Goal: Transaction & Acquisition: Purchase product/service

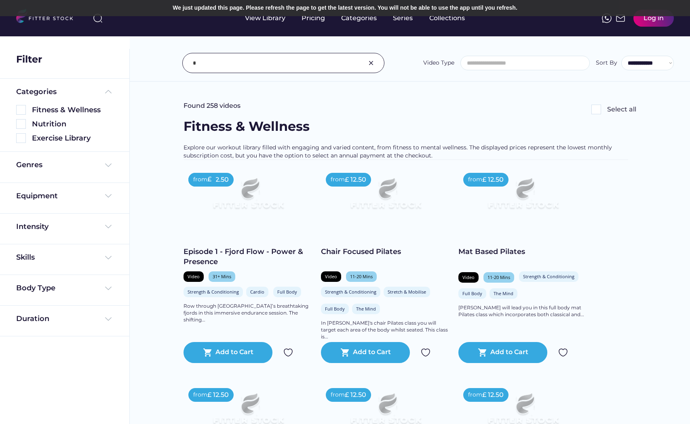
select select
select select "**********"
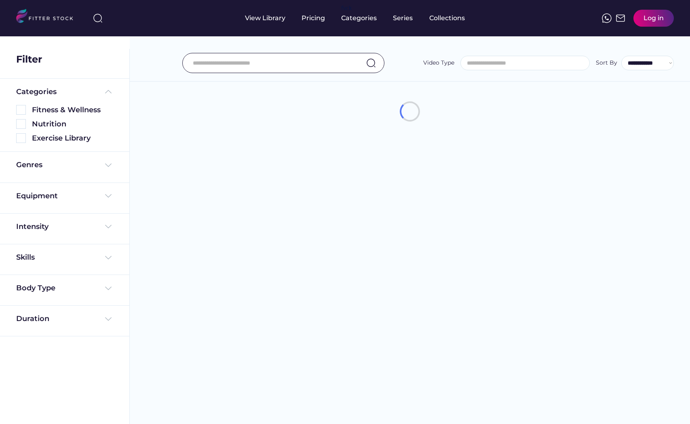
select select
select select "**********"
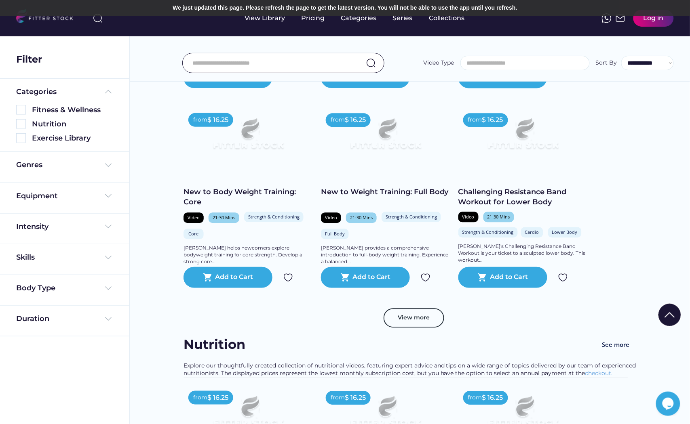
scroll to position [1346, 0]
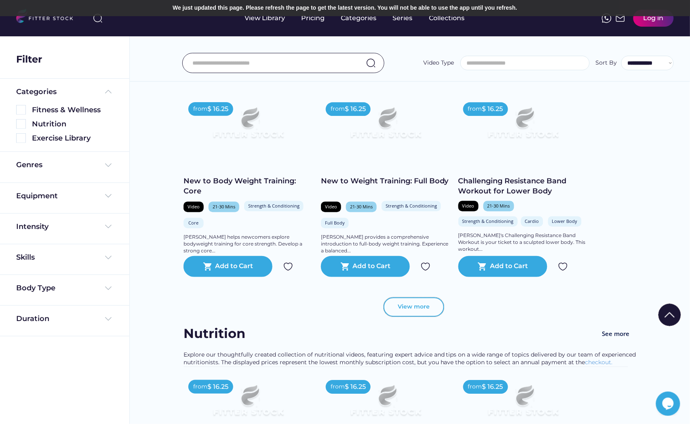
click at [426, 302] on button "View more" at bounding box center [413, 306] width 61 height 19
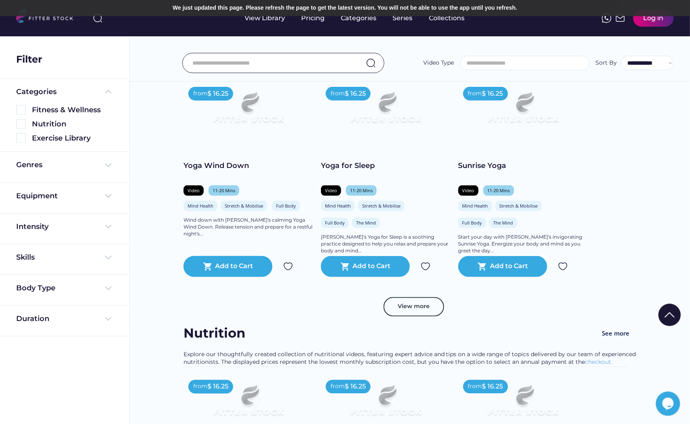
scroll to position [2828, 0]
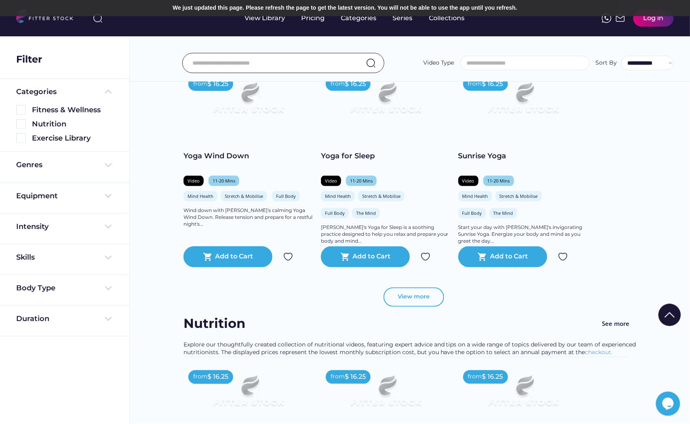
click at [408, 292] on button "View more" at bounding box center [413, 297] width 61 height 19
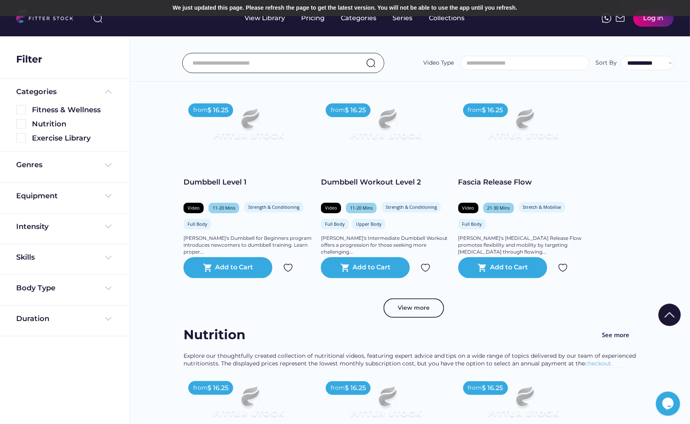
scroll to position [4264, 0]
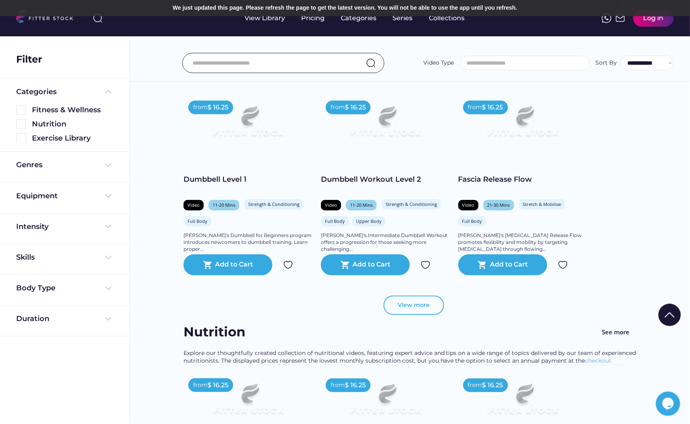
click at [432, 301] on button "View more" at bounding box center [413, 305] width 61 height 19
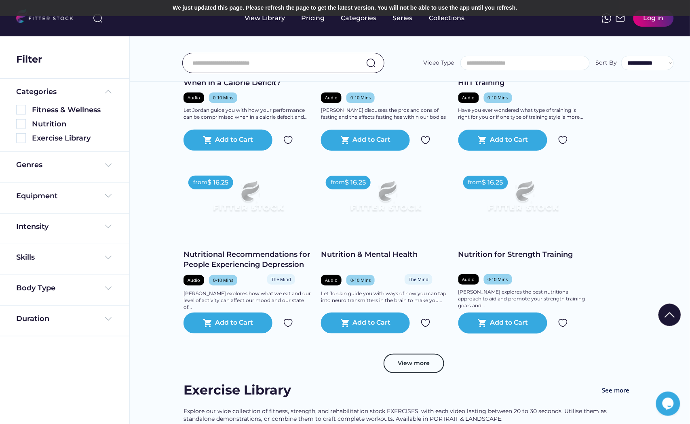
scroll to position [7001, 0]
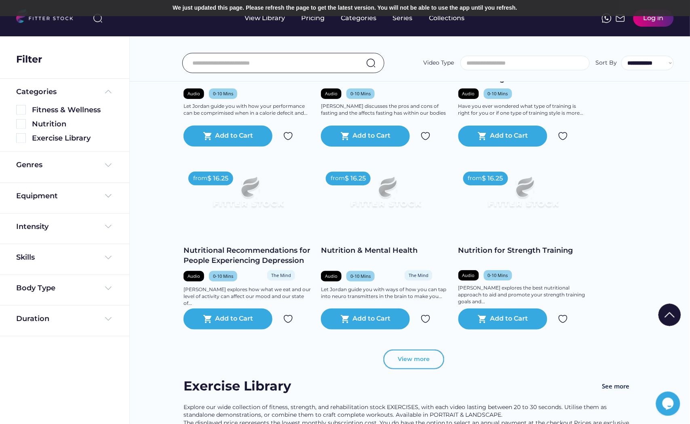
click at [435, 351] on button "View more" at bounding box center [413, 359] width 61 height 19
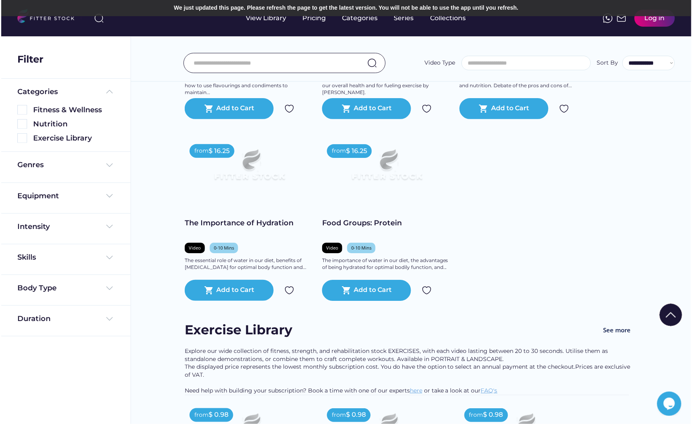
scroll to position [7765, 0]
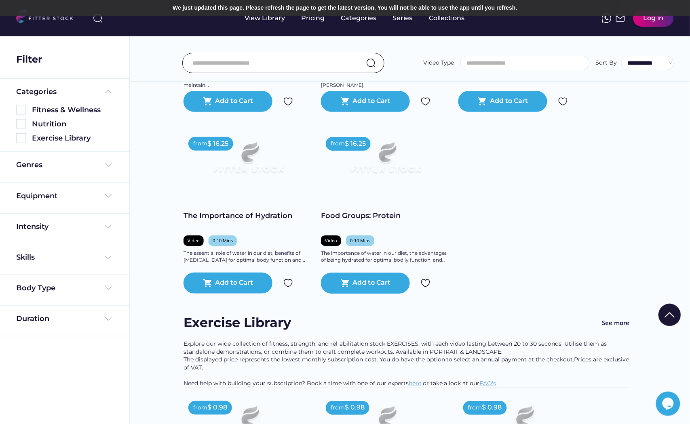
click at [425, 281] on img at bounding box center [426, 283] width 10 height 10
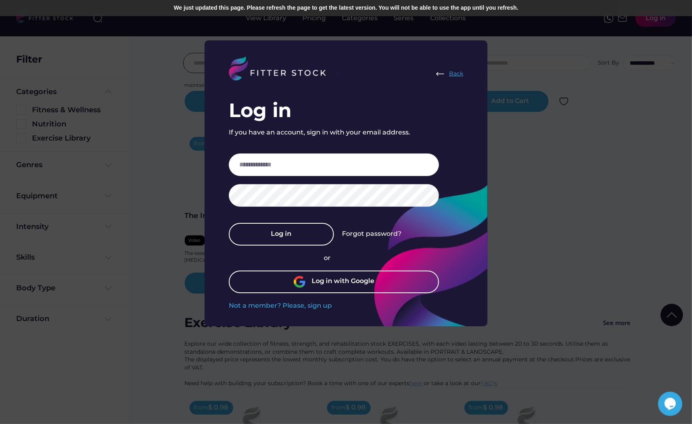
click at [439, 71] on img at bounding box center [440, 74] width 10 height 10
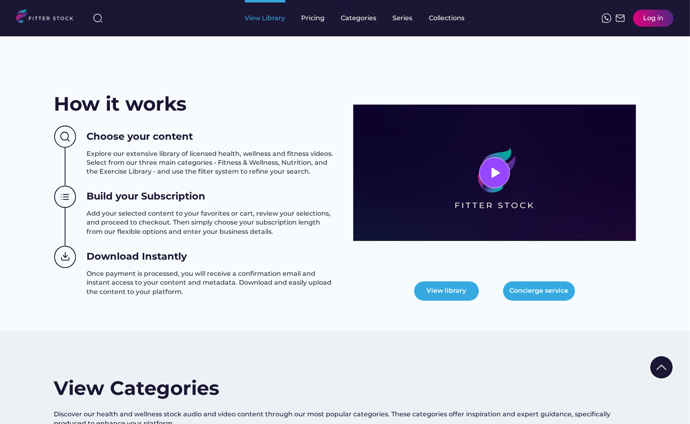
click at [271, 15] on div "View Library" at bounding box center [265, 18] width 40 height 9
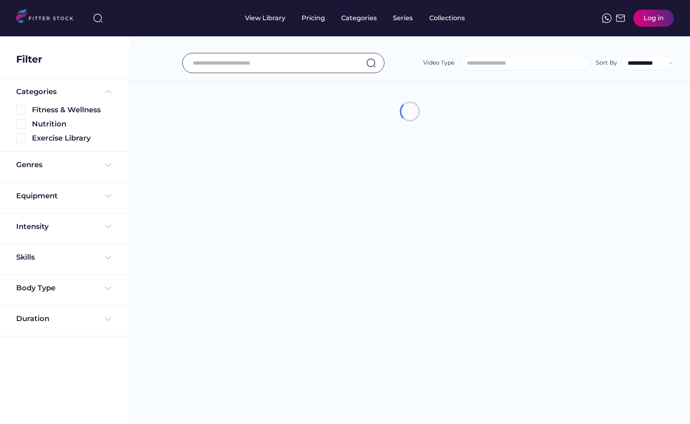
select select
select select "**********"
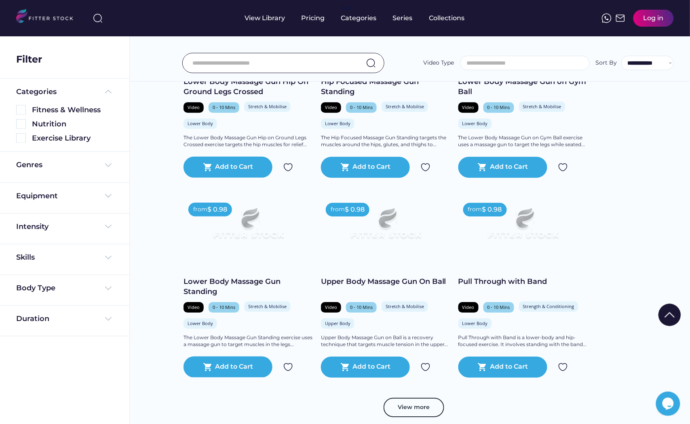
scroll to position [4109, 0]
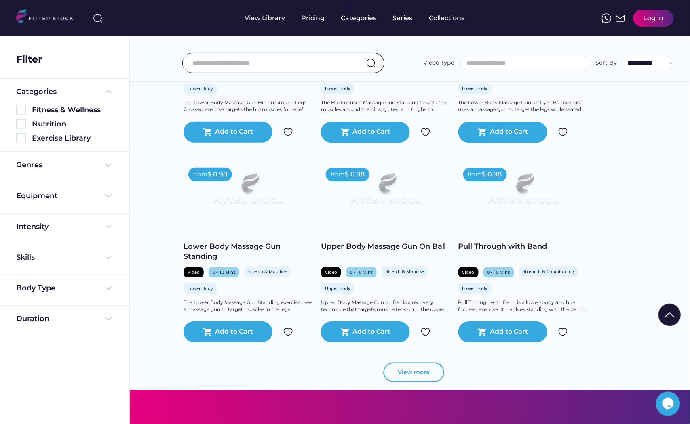
click at [426, 378] on button "View more" at bounding box center [413, 372] width 61 height 19
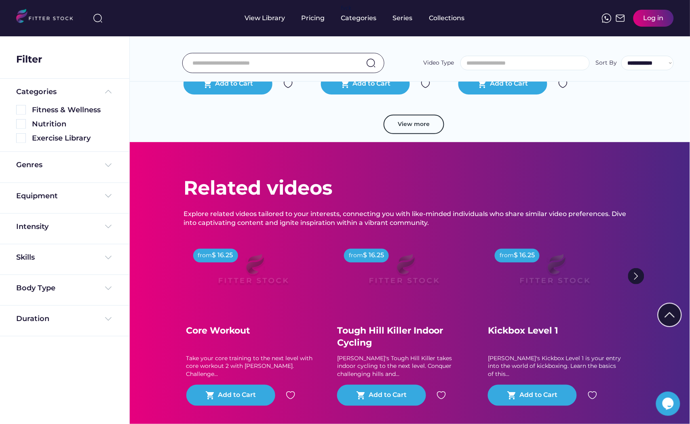
scroll to position [5859, 0]
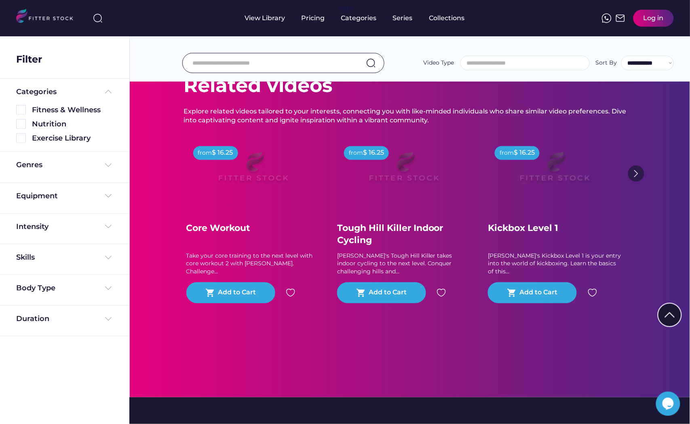
click at [638, 179] on img at bounding box center [636, 174] width 16 height 16
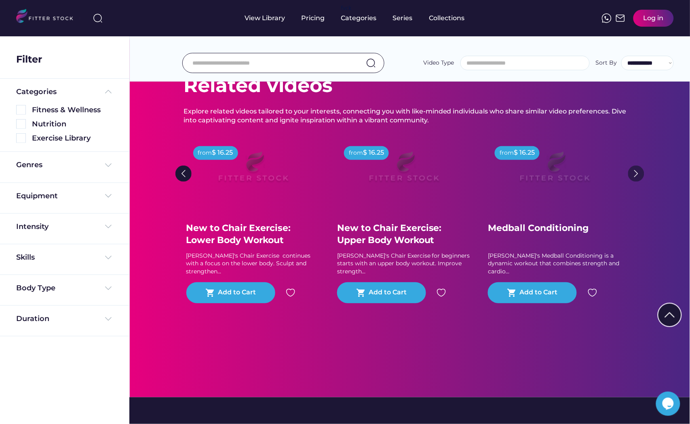
click at [633, 178] on img at bounding box center [636, 174] width 16 height 16
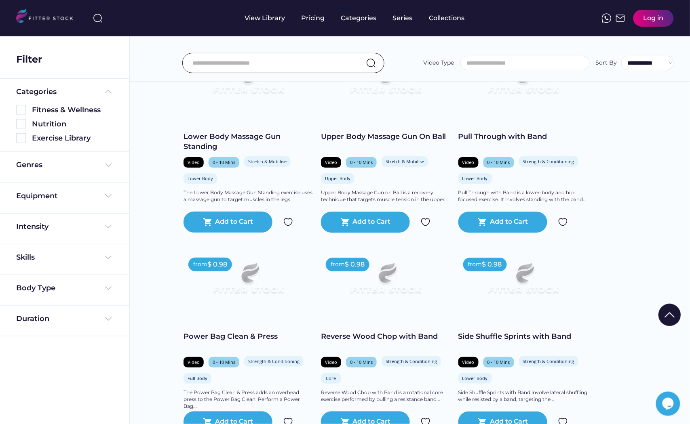
scroll to position [3974, 0]
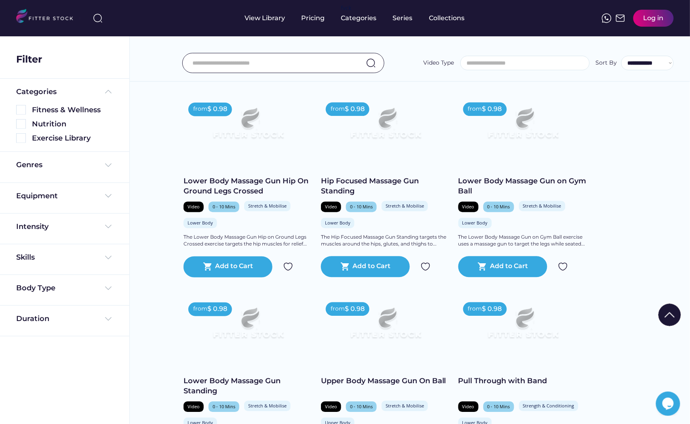
click at [668, 312] on img at bounding box center [669, 315] width 23 height 23
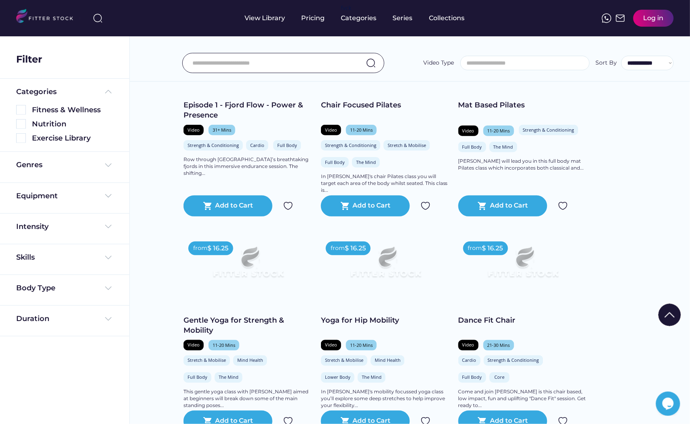
scroll to position [0, 0]
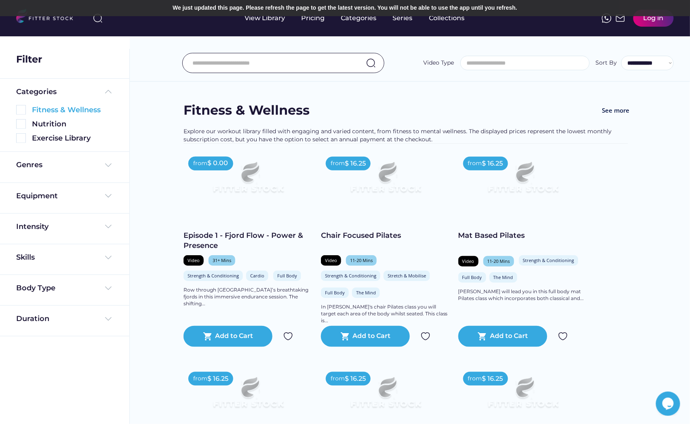
click at [17, 111] on img at bounding box center [21, 110] width 10 height 10
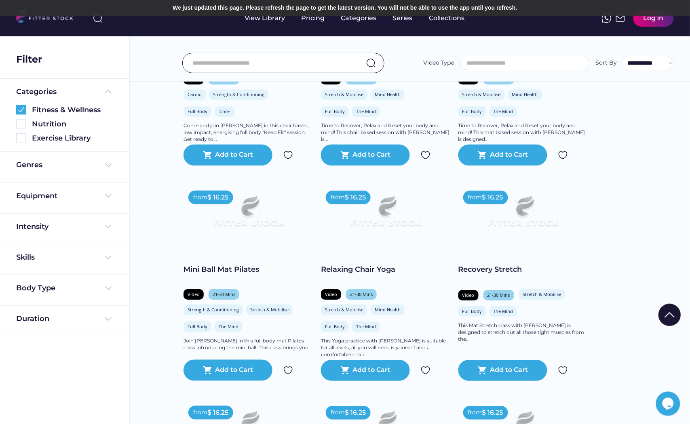
scroll to position [853, 0]
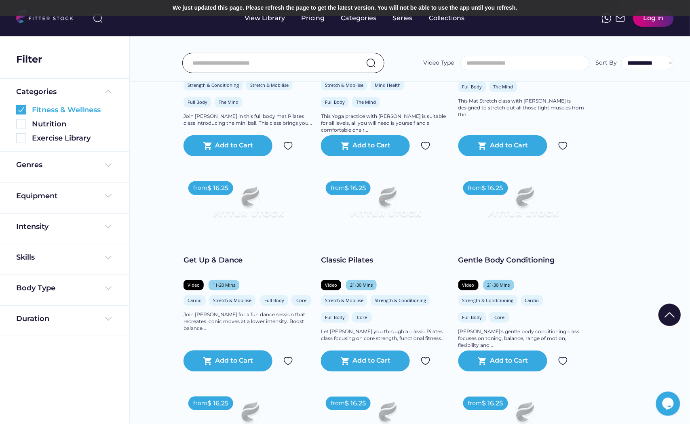
click at [19, 108] on img at bounding box center [21, 110] width 10 height 10
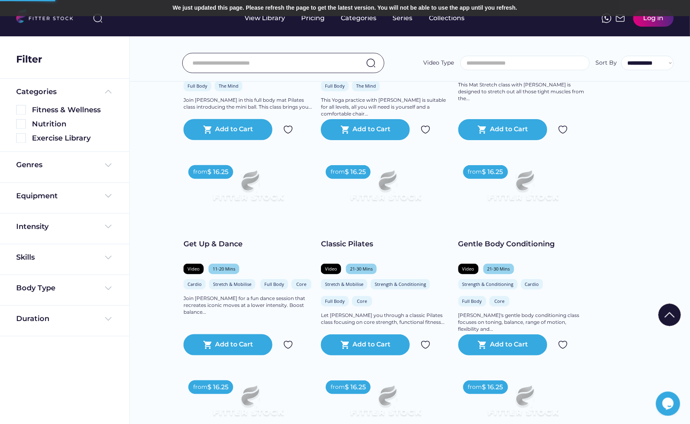
scroll to position [510, 0]
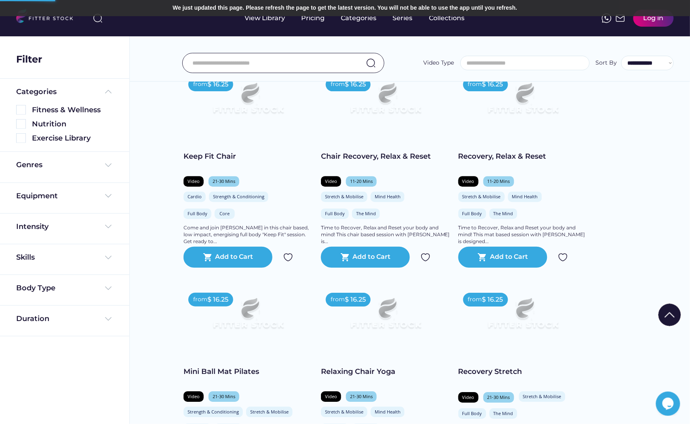
click at [311, 61] on input "input" at bounding box center [273, 63] width 161 height 17
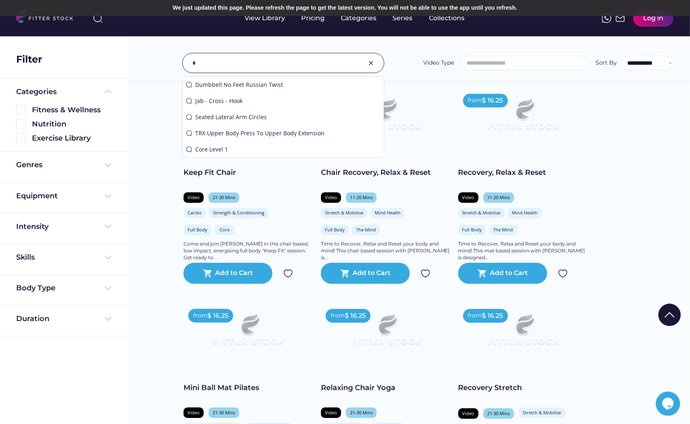
scroll to position [526, 0]
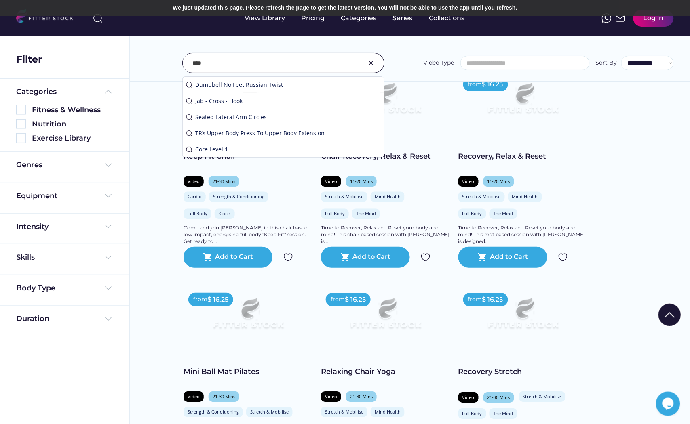
type input "****"
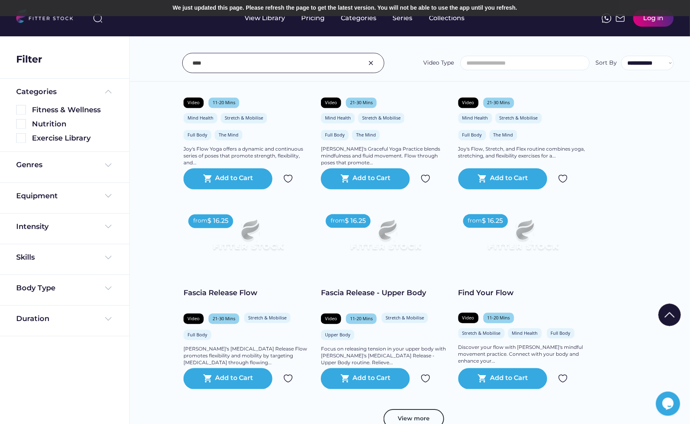
scroll to position [1346, 0]
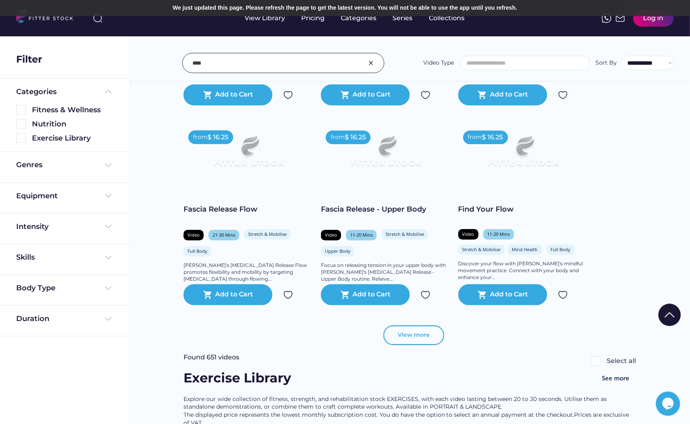
click at [411, 329] on button "View more" at bounding box center [413, 335] width 61 height 19
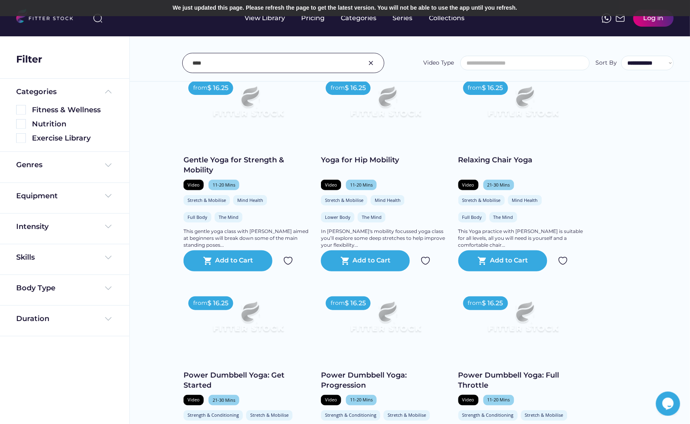
scroll to position [0, 0]
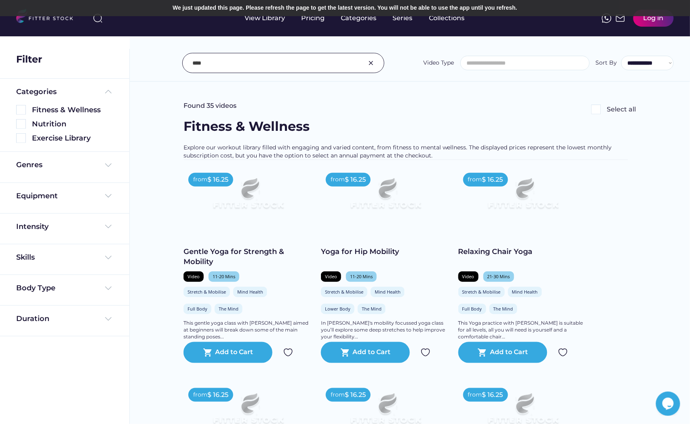
click at [594, 114] on img at bounding box center [596, 110] width 10 height 10
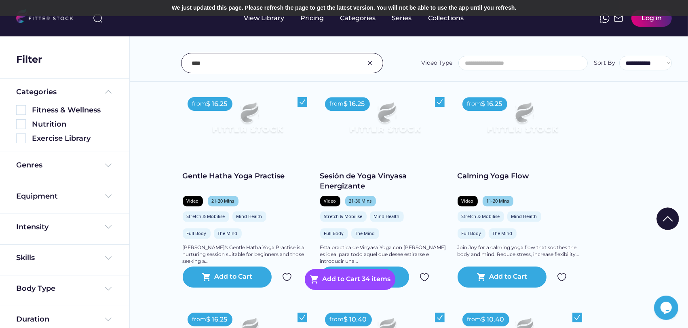
scroll to position [1760, 0]
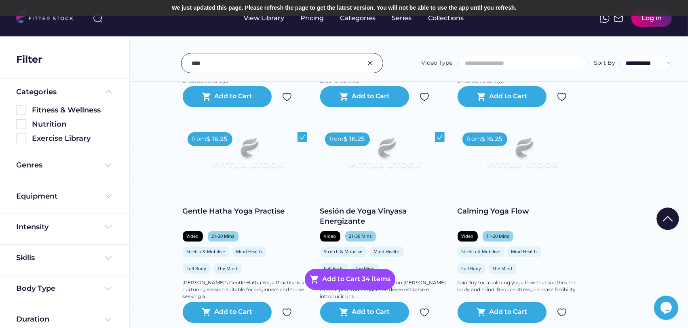
click at [545, 39] on div "**********" at bounding box center [409, 44] width 558 height 73
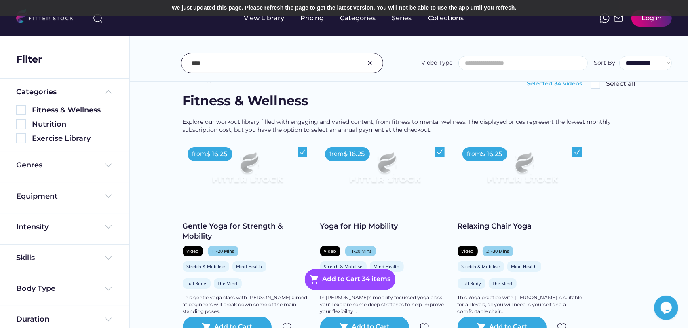
scroll to position [0, 0]
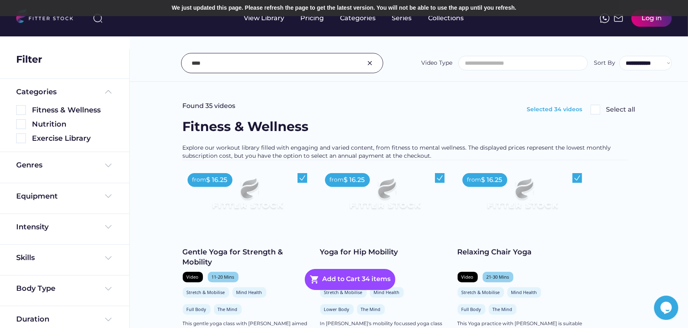
click at [595, 111] on img at bounding box center [595, 110] width 10 height 10
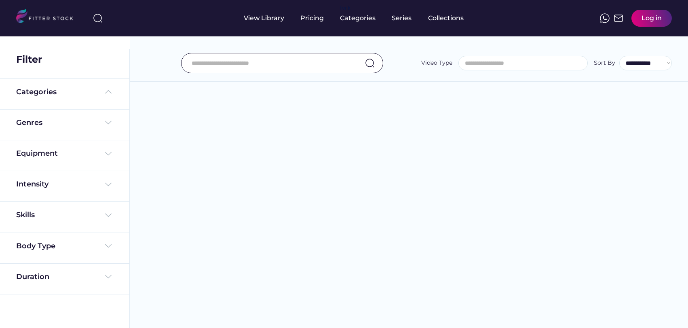
select select
select select "**********"
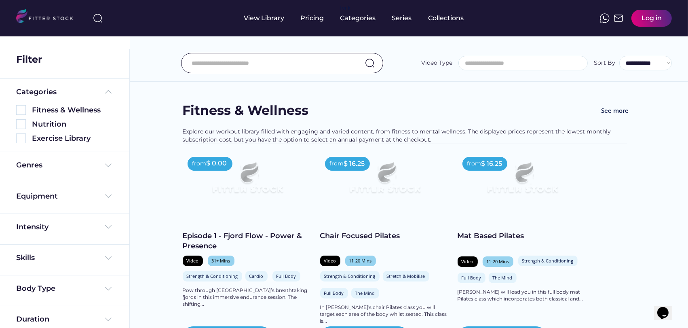
click at [291, 68] on input "input" at bounding box center [271, 63] width 161 height 17
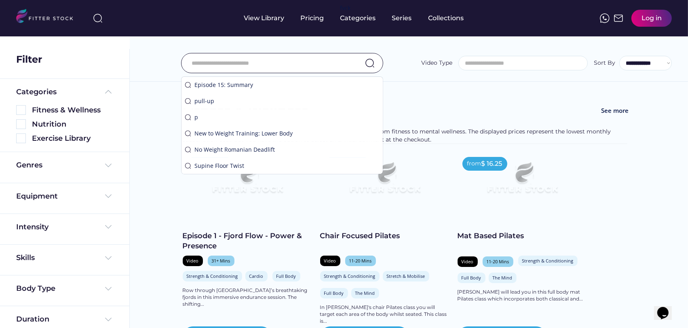
type input "*"
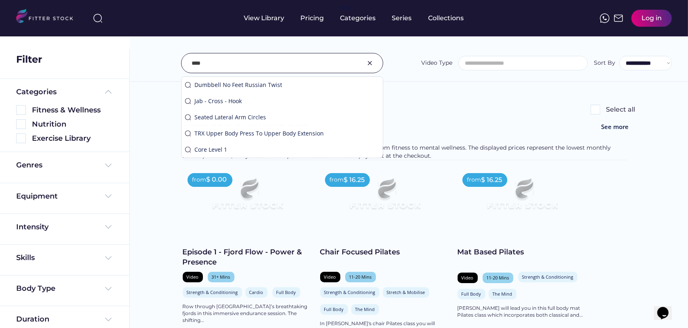
type input "****"
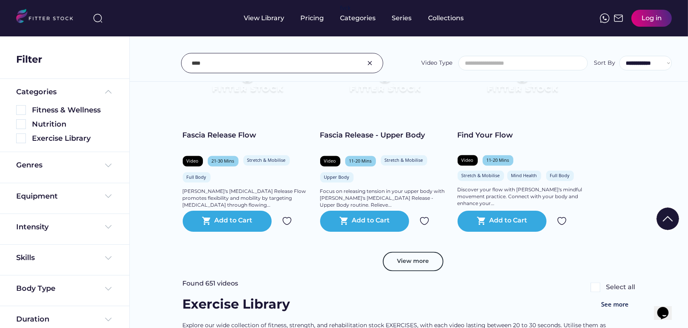
scroll to position [1436, 0]
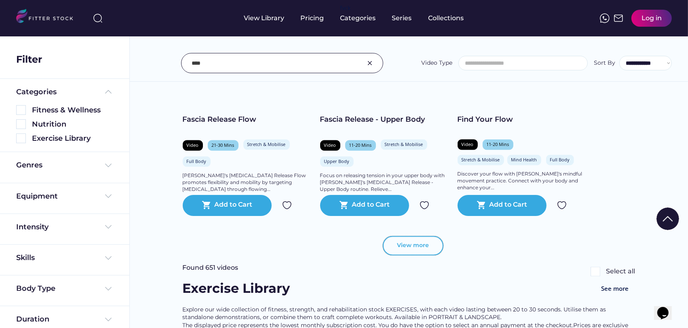
click at [409, 248] on button "View more" at bounding box center [413, 245] width 61 height 19
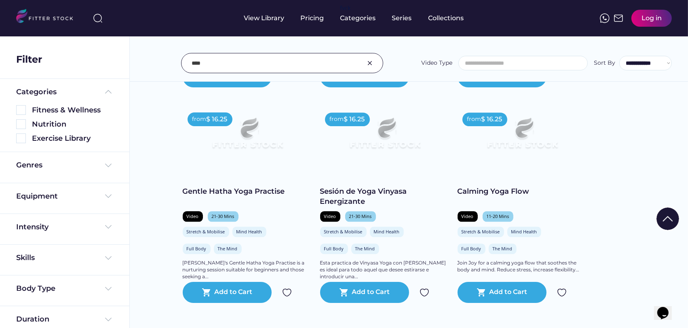
scroll to position [1795, 0]
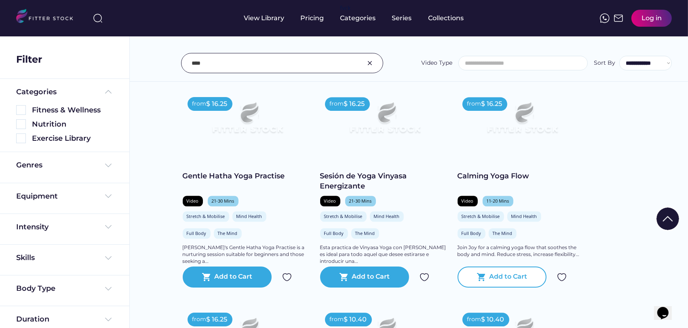
click at [514, 273] on div "Add to Cart" at bounding box center [508, 277] width 38 height 10
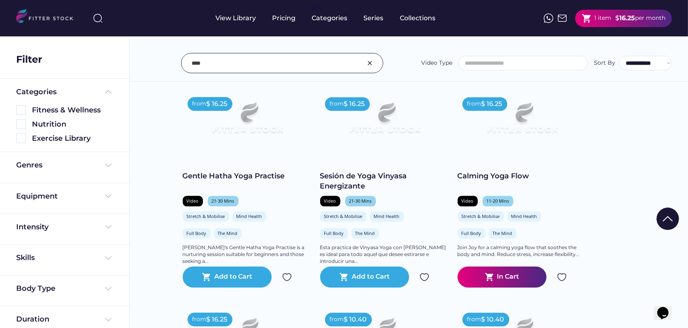
click at [590, 11] on div "shopping_cart 1 item $ 16.25 per month" at bounding box center [623, 18] width 97 height 17
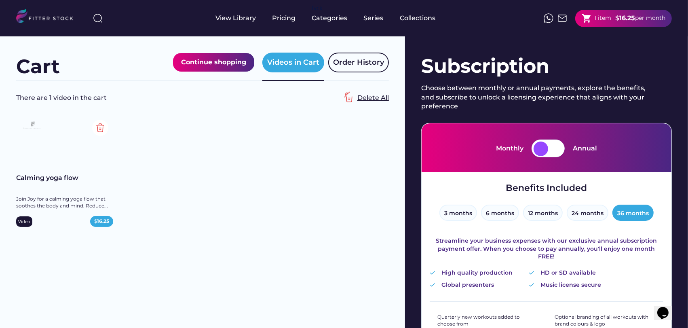
click at [363, 102] on div "Delete All" at bounding box center [365, 98] width 48 height 16
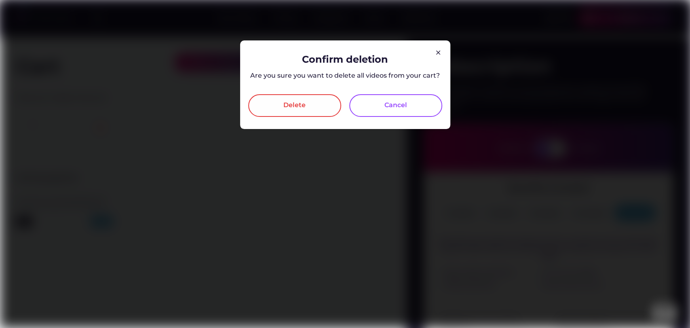
click at [300, 99] on div "Delete" at bounding box center [294, 105] width 93 height 23
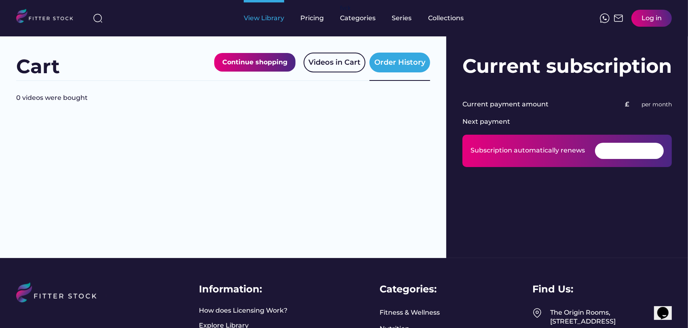
click at [273, 15] on div "View Library" at bounding box center [264, 18] width 40 height 9
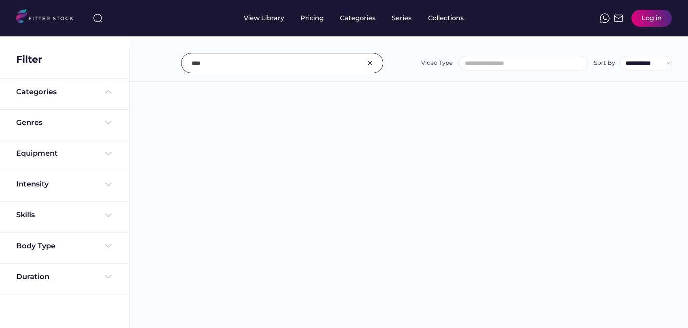
select select
select select "**********"
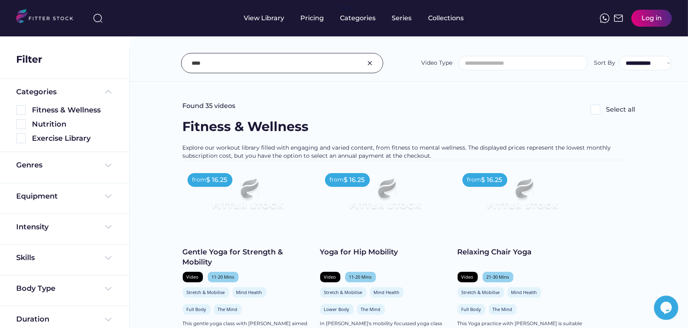
click at [594, 104] on div "Found 35 videos Select all" at bounding box center [409, 109] width 452 height 16
click at [593, 113] on img at bounding box center [595, 110] width 10 height 10
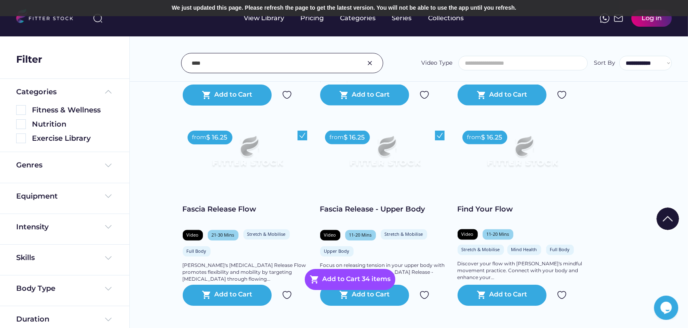
scroll to position [1338, 0]
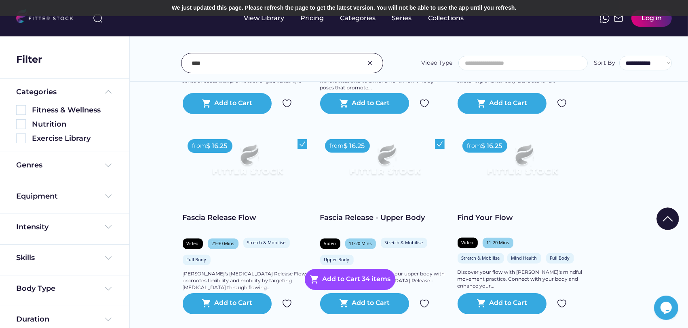
click at [521, 161] on img at bounding box center [521, 163] width 103 height 58
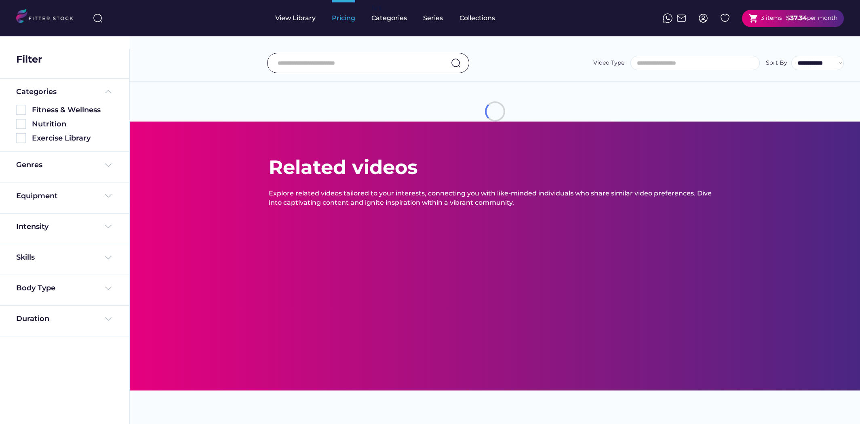
select select
select select "**********"
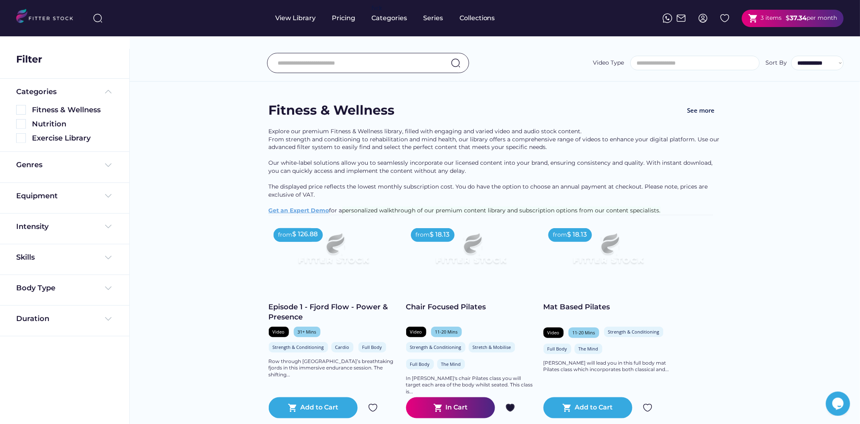
drag, startPoint x: 358, startPoint y: 61, endPoint x: 357, endPoint y: 53, distance: 7.8
click at [357, 57] on input "input" at bounding box center [358, 63] width 161 height 17
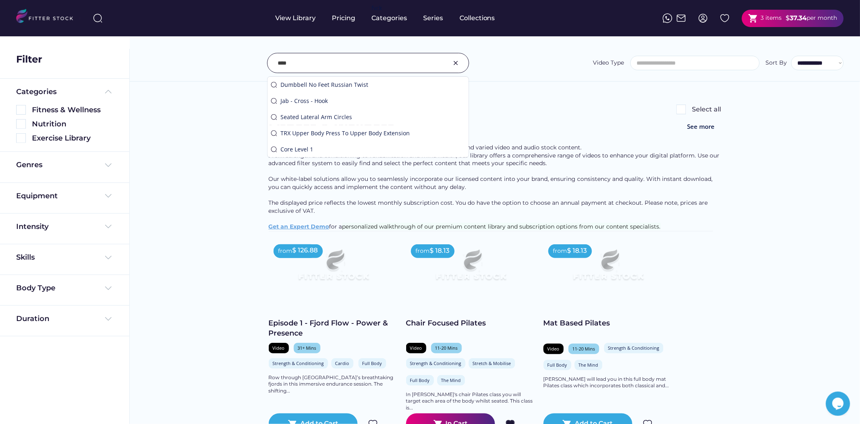
type input "****"
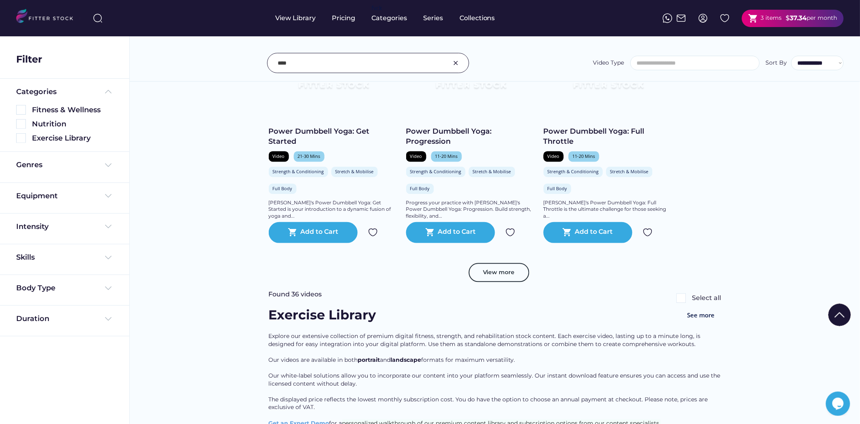
scroll to position [494, 0]
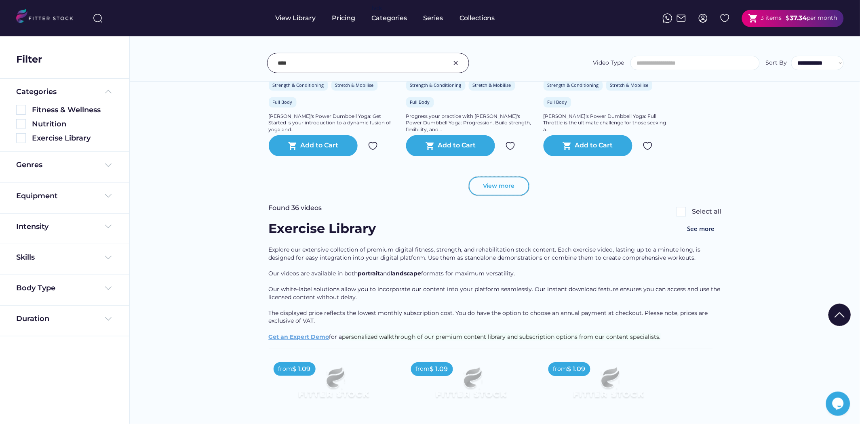
click at [511, 191] on button "View more" at bounding box center [499, 186] width 61 height 19
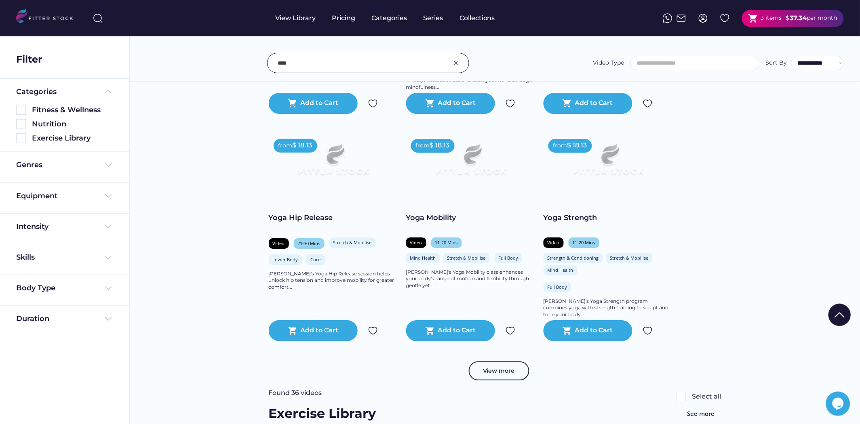
scroll to position [808, 0]
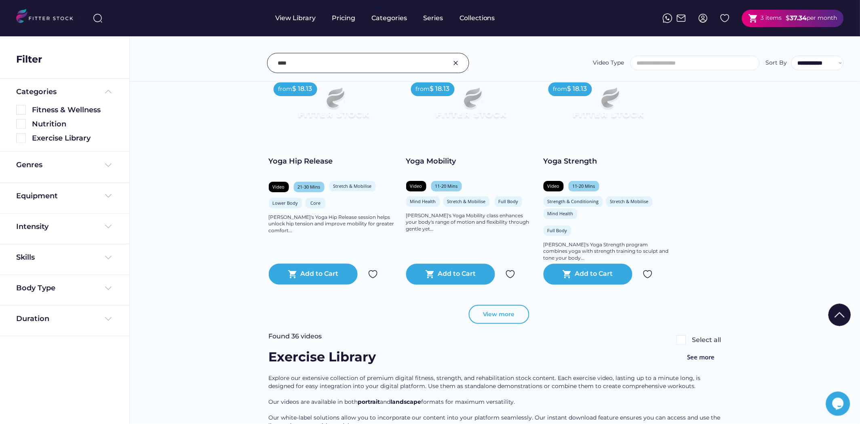
click at [515, 321] on button "View more" at bounding box center [499, 314] width 61 height 19
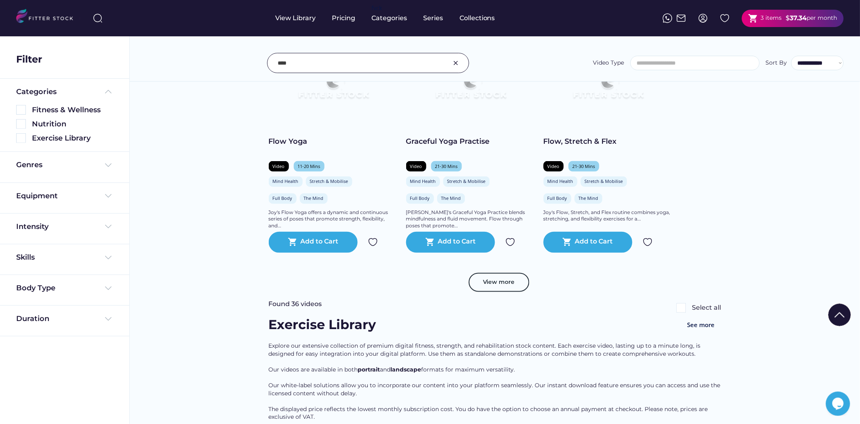
scroll to position [1301, 0]
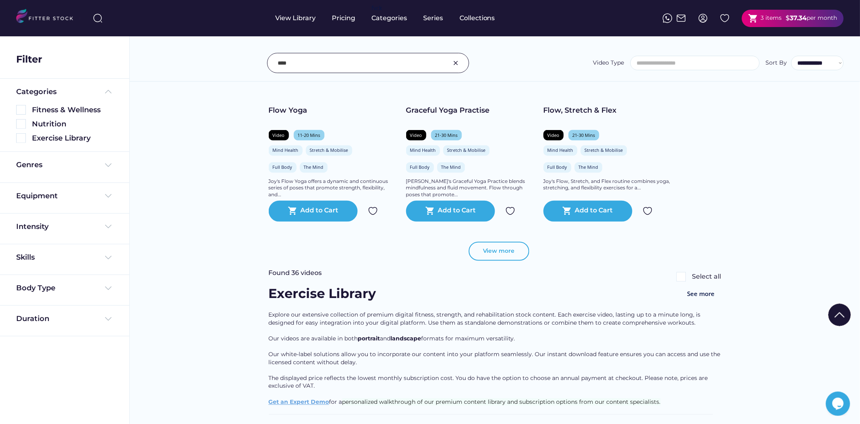
click at [506, 257] on button "View more" at bounding box center [499, 251] width 61 height 19
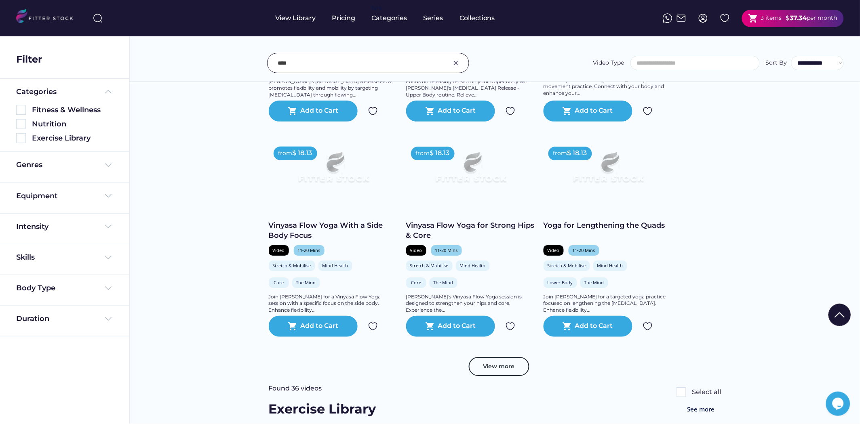
scroll to position [1616, 0]
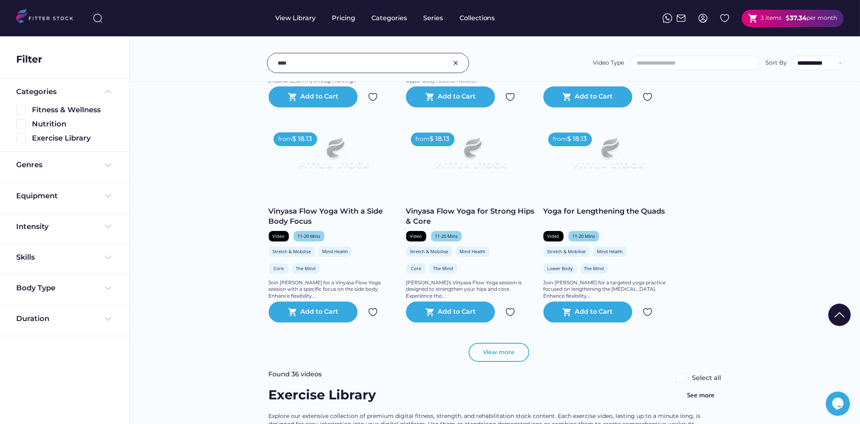
click at [503, 360] on button "View more" at bounding box center [499, 352] width 61 height 19
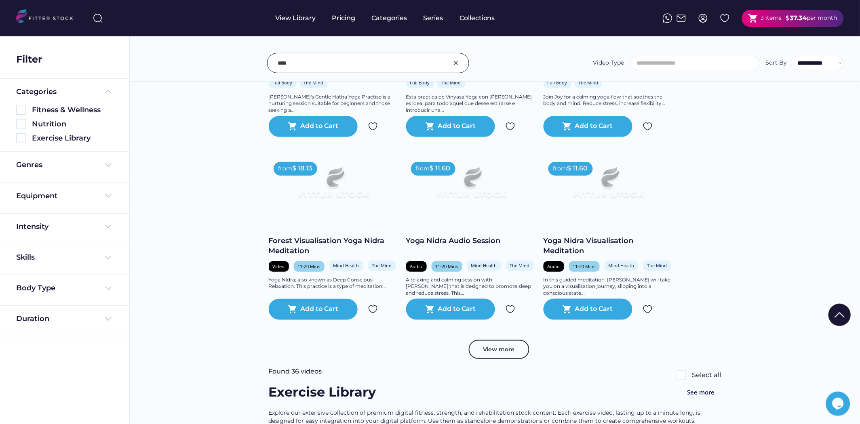
scroll to position [2065, 0]
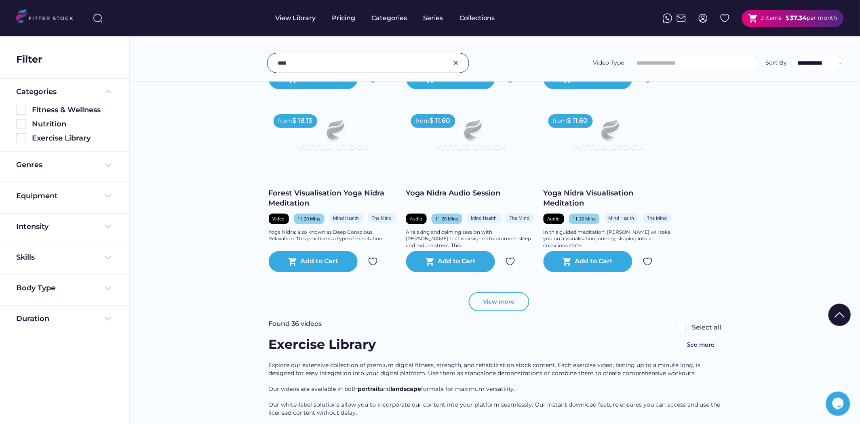
click at [512, 309] on button "View more" at bounding box center [499, 301] width 61 height 19
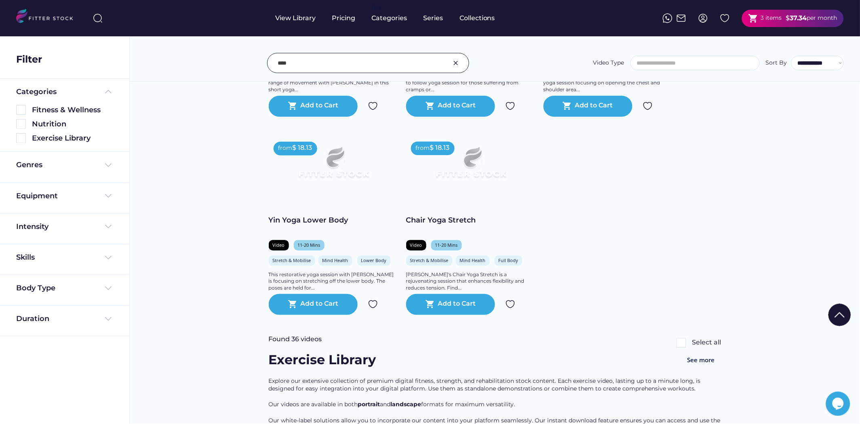
scroll to position [2424, 0]
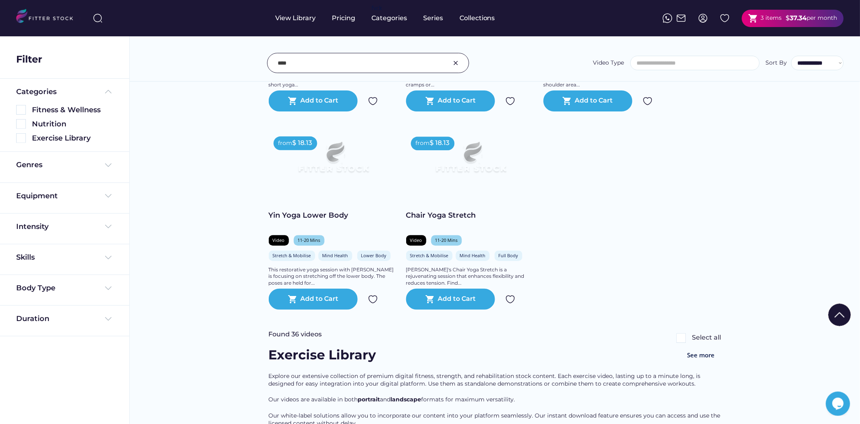
click at [839, 319] on img at bounding box center [839, 315] width 23 height 23
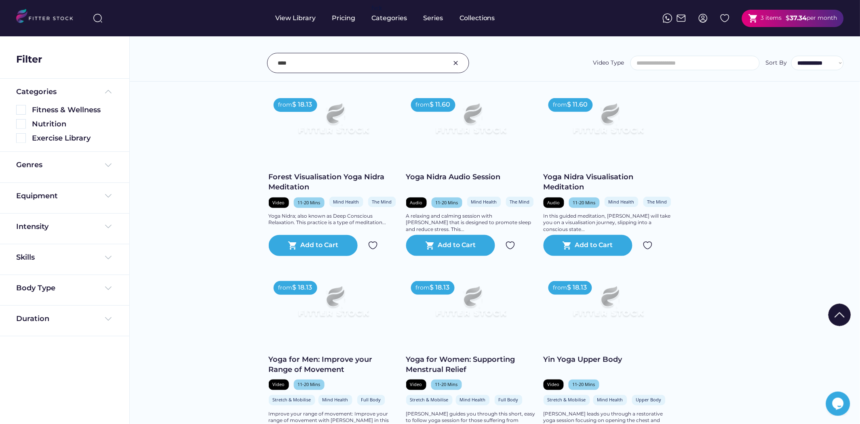
click at [842, 305] on img at bounding box center [839, 315] width 23 height 23
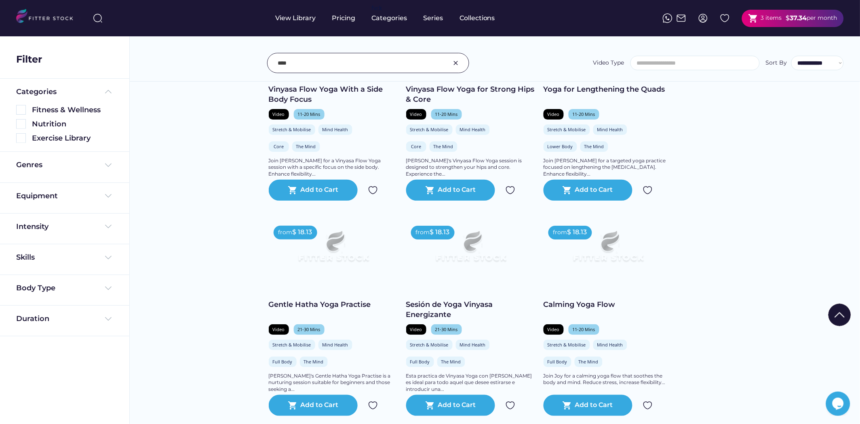
click at [843, 309] on img at bounding box center [839, 315] width 23 height 23
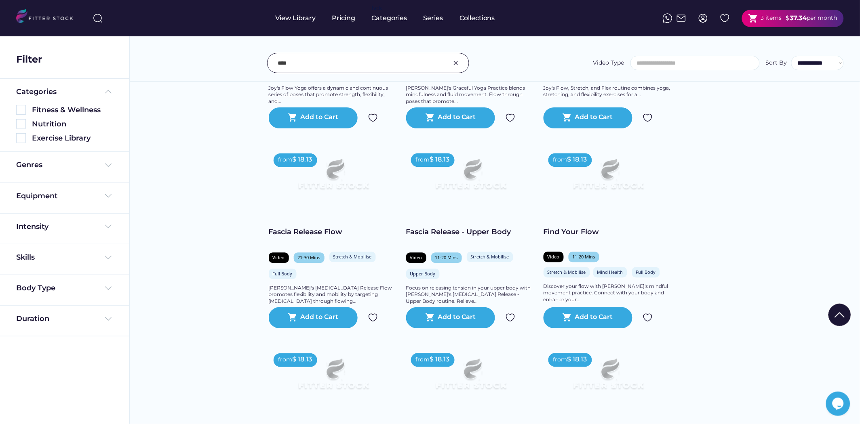
click at [843, 309] on img at bounding box center [839, 315] width 23 height 23
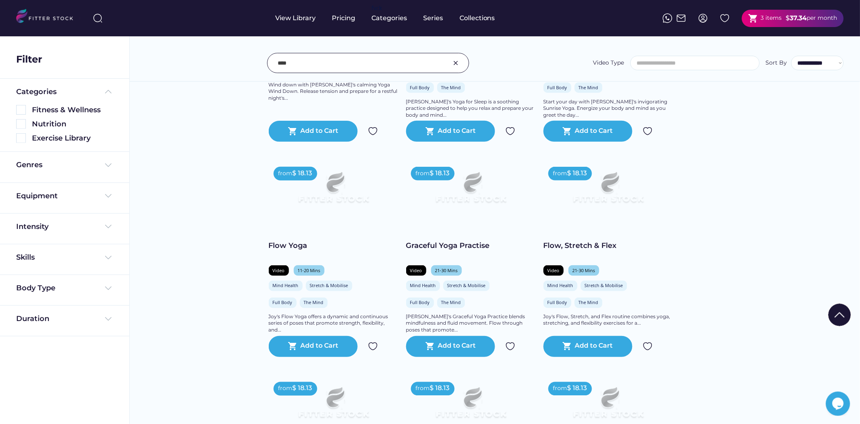
click at [843, 309] on img at bounding box center [839, 315] width 23 height 23
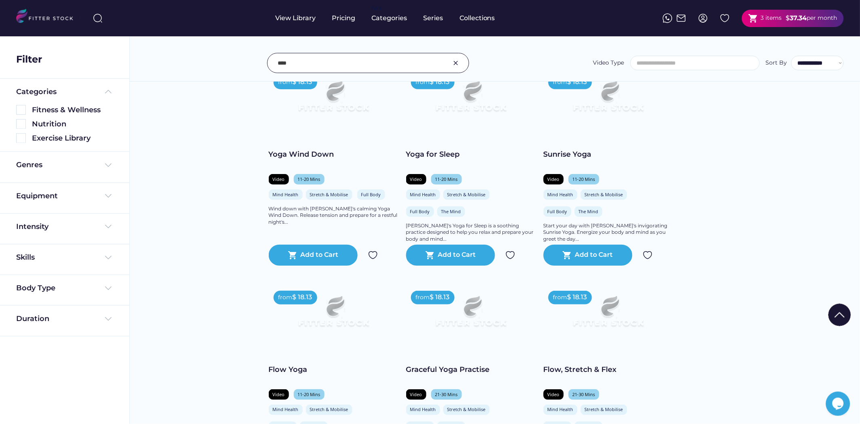
click at [843, 309] on img at bounding box center [839, 315] width 23 height 23
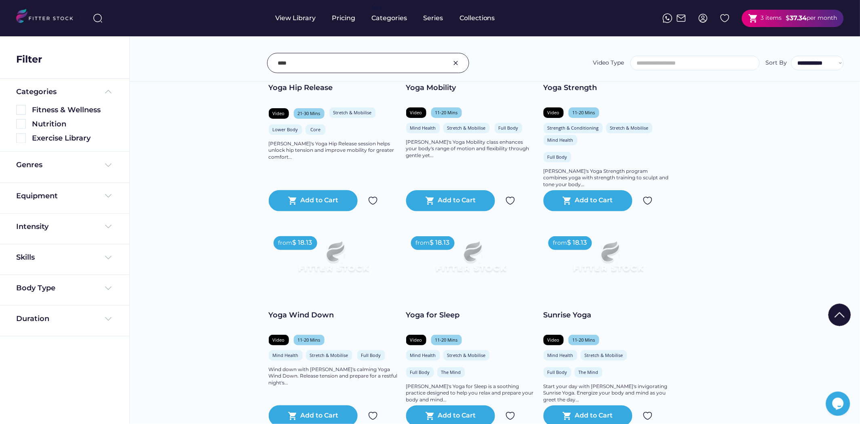
click at [843, 309] on img at bounding box center [839, 315] width 23 height 23
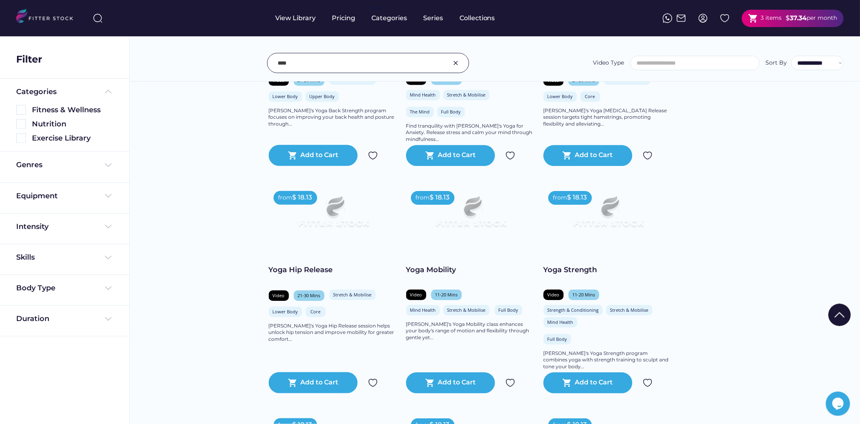
click at [843, 309] on img at bounding box center [839, 315] width 23 height 23
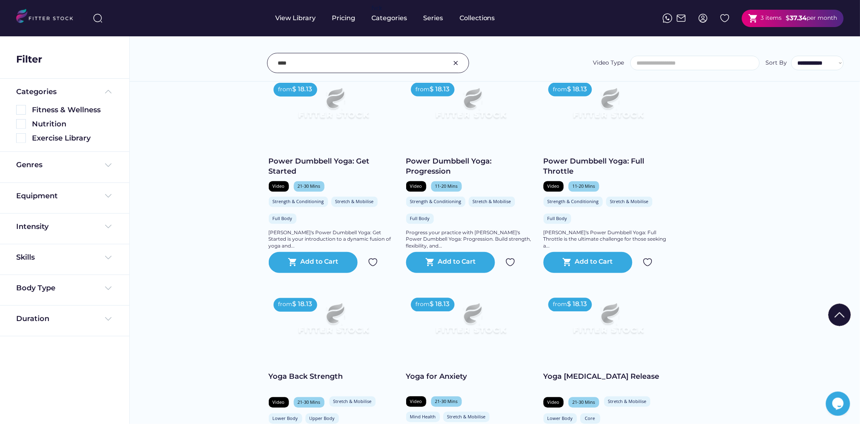
click at [843, 309] on img at bounding box center [839, 315] width 23 height 23
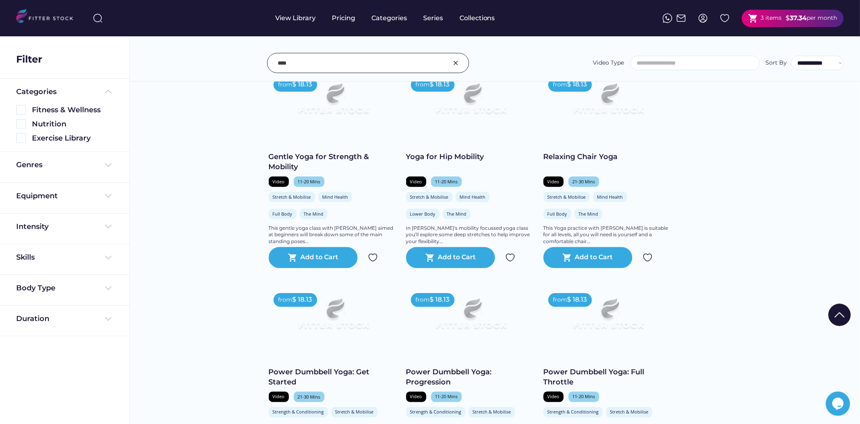
click at [843, 309] on img at bounding box center [839, 315] width 23 height 23
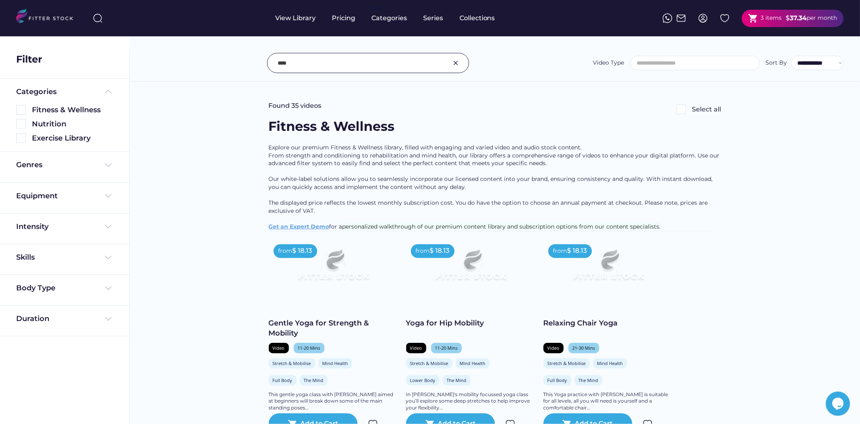
click at [681, 111] on img at bounding box center [681, 110] width 10 height 10
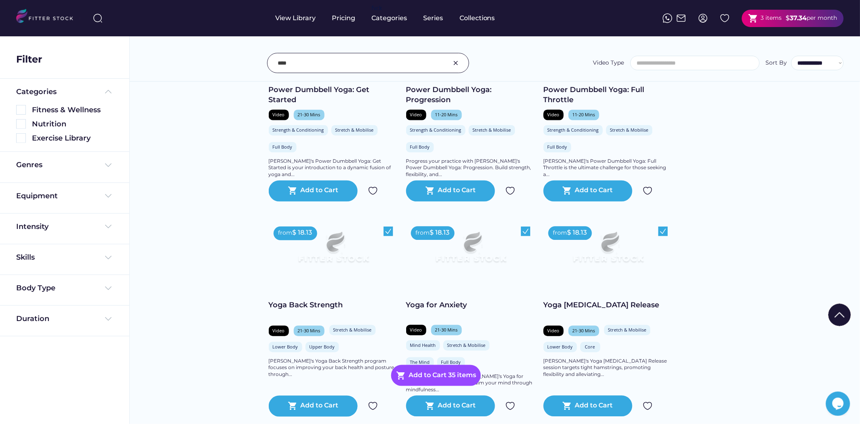
scroll to position [449, 0]
click at [662, 236] on img at bounding box center [663, 231] width 10 height 10
click at [523, 236] on img at bounding box center [526, 231] width 10 height 10
click at [388, 236] on img at bounding box center [388, 231] width 10 height 10
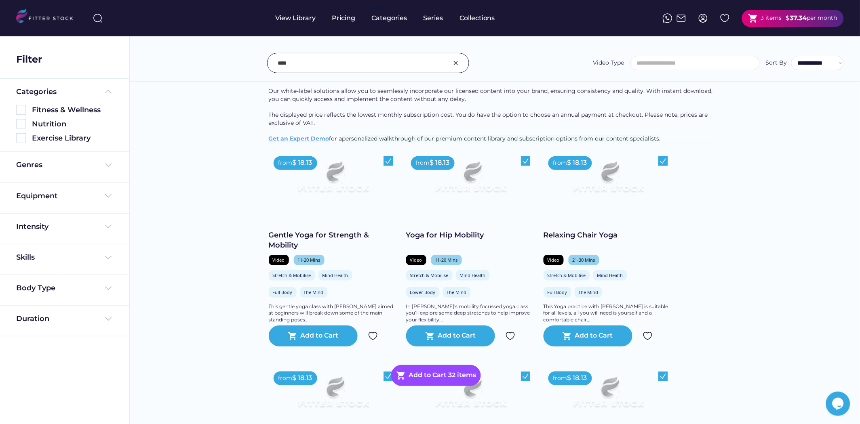
scroll to position [0, 0]
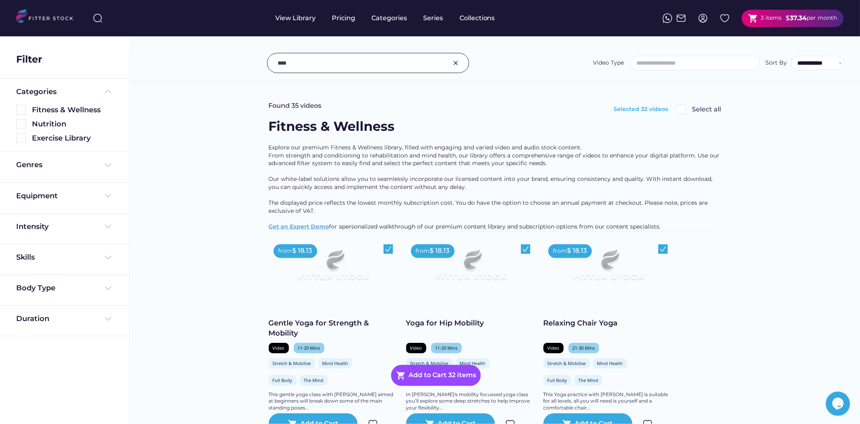
click at [680, 110] on img at bounding box center [681, 110] width 10 height 10
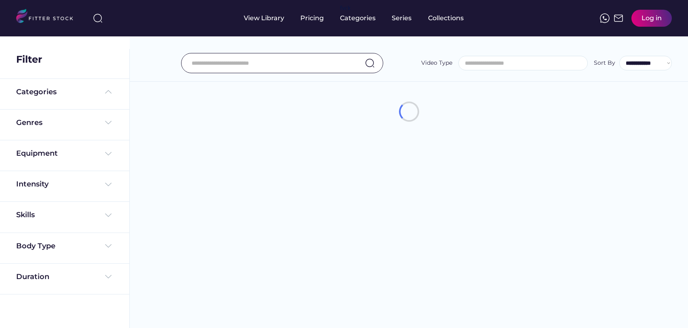
select select
select select "**********"
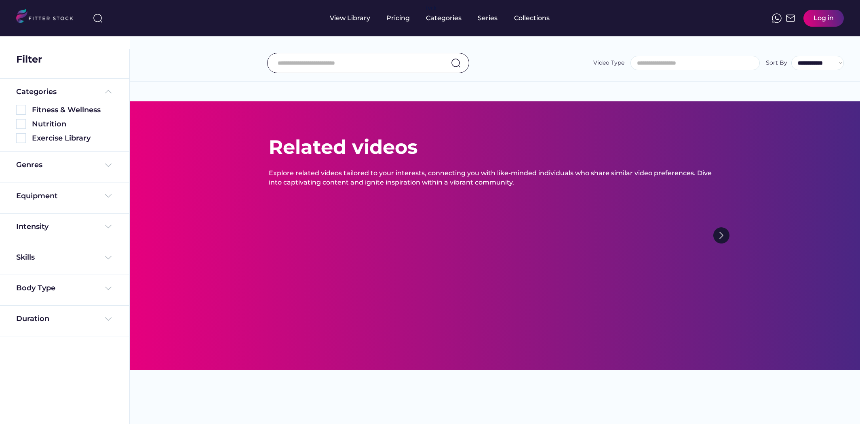
select select
select select "**********"
